Goal: Navigation & Orientation: Go to known website

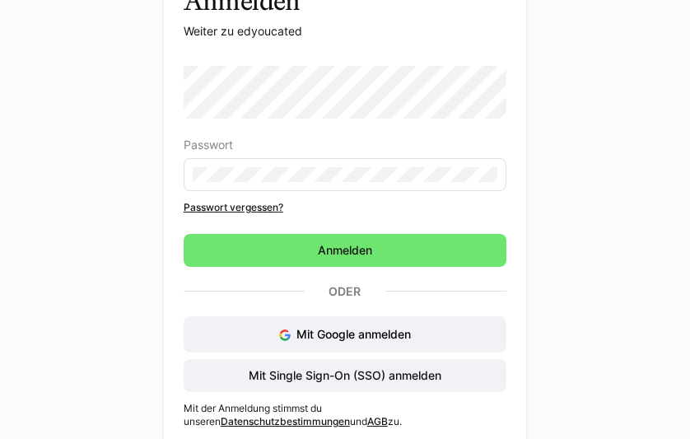
scroll to position [129, 0]
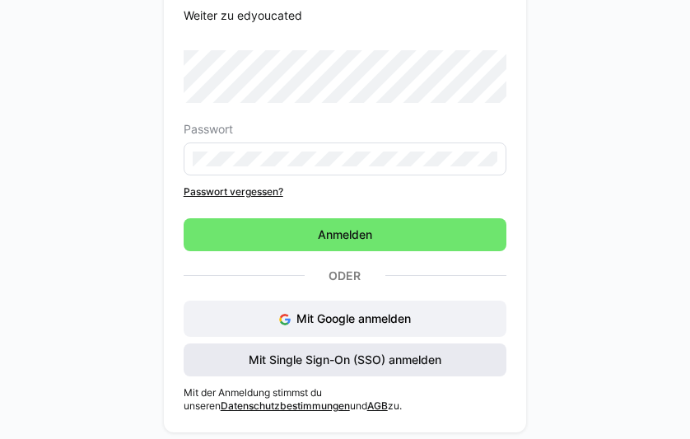
click at [389, 360] on span "Mit Single Sign-On (SSO) anmelden" at bounding box center [345, 360] width 198 height 16
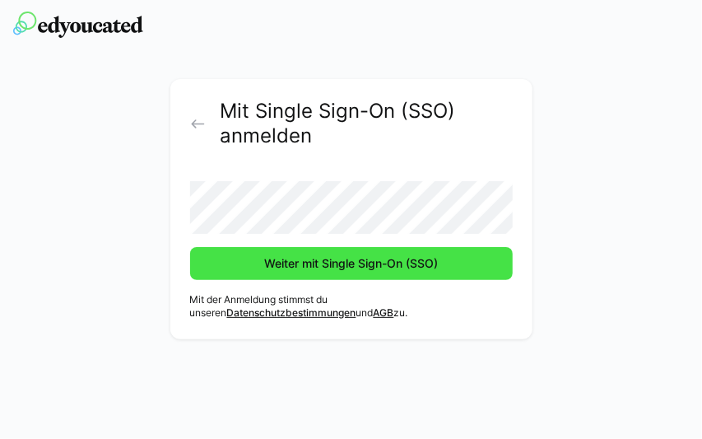
click at [340, 269] on span "Weiter mit Single Sign-On (SSO)" at bounding box center [351, 263] width 179 height 16
